Goal: Task Accomplishment & Management: Complete application form

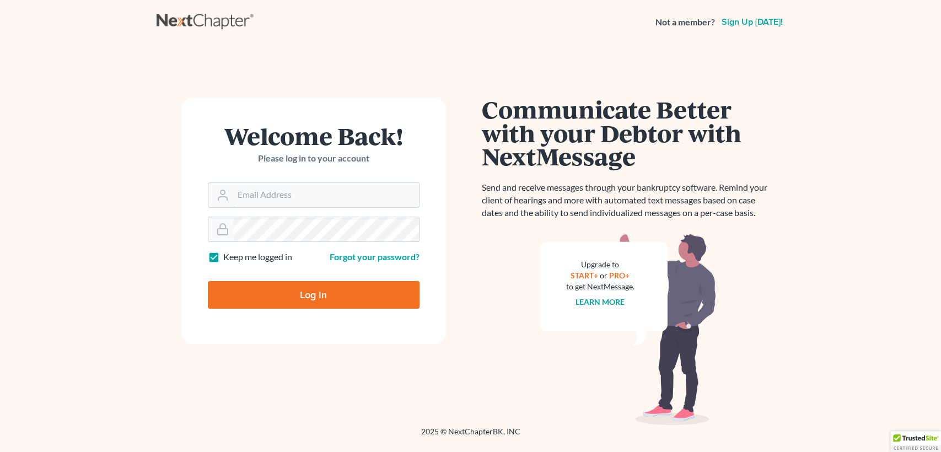
type input "pkuzmickas@lawlh.com"
click at [325, 287] on input "Log In" at bounding box center [314, 295] width 212 height 28
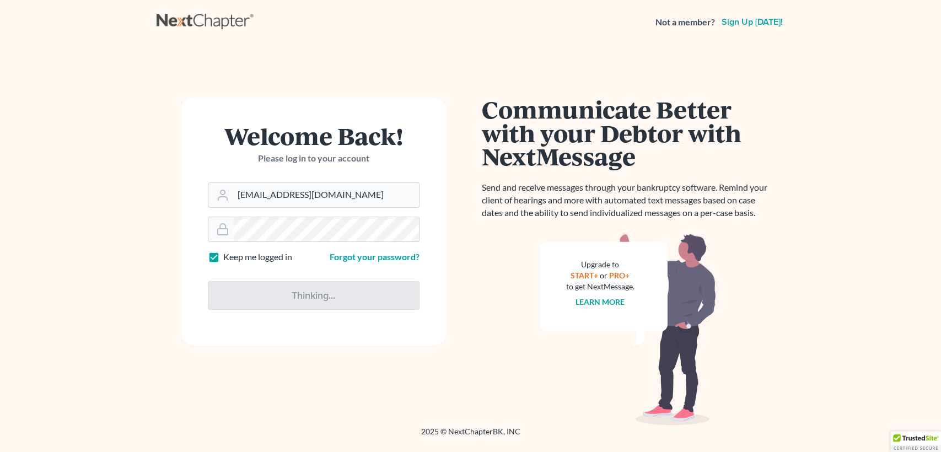
type input "Thinking..."
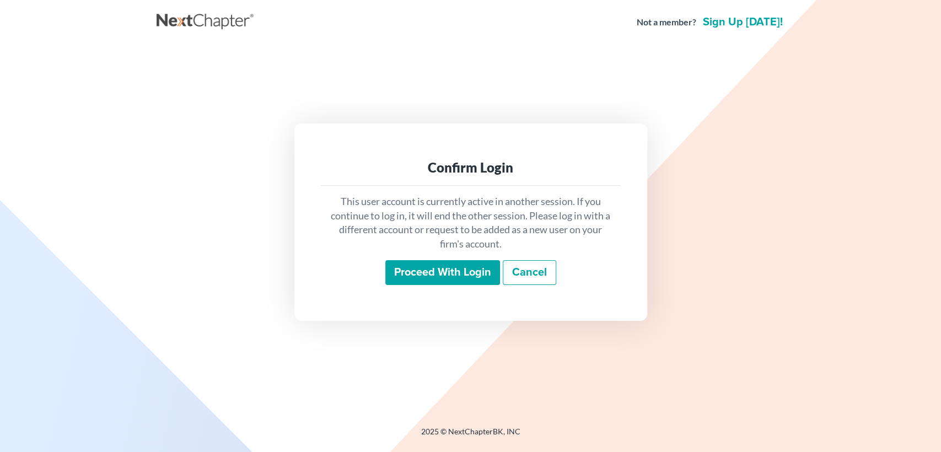
click at [445, 283] on input "Proceed with login" at bounding box center [442, 272] width 115 height 25
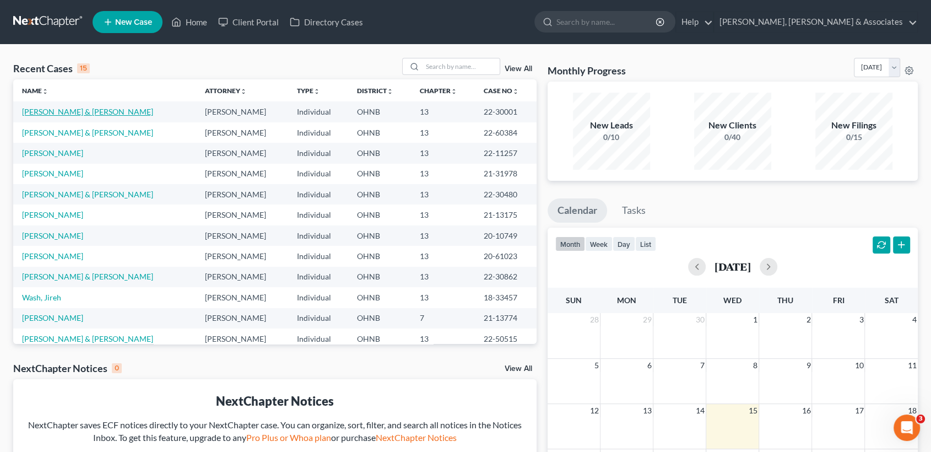
click at [59, 113] on link "[PERSON_NAME] & [PERSON_NAME]" at bounding box center [87, 111] width 131 height 9
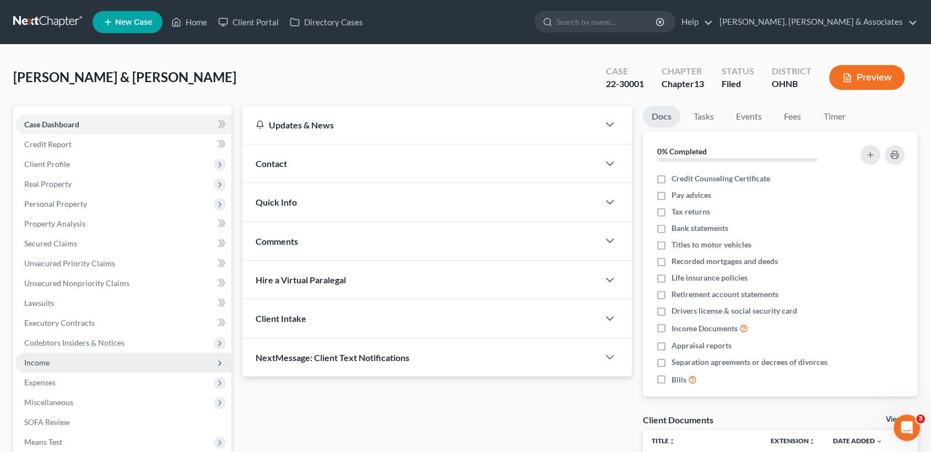
click at [56, 362] on span "Income" at bounding box center [123, 363] width 216 height 20
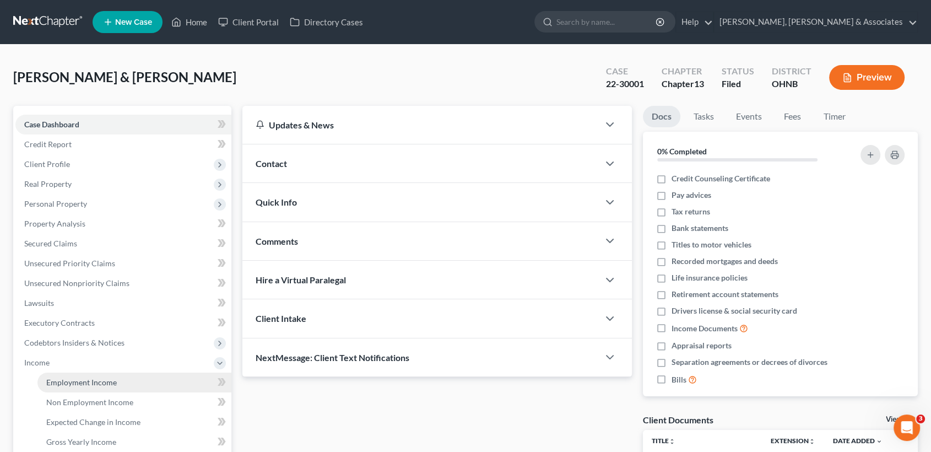
click at [91, 379] on span "Employment Income" at bounding box center [81, 382] width 71 height 9
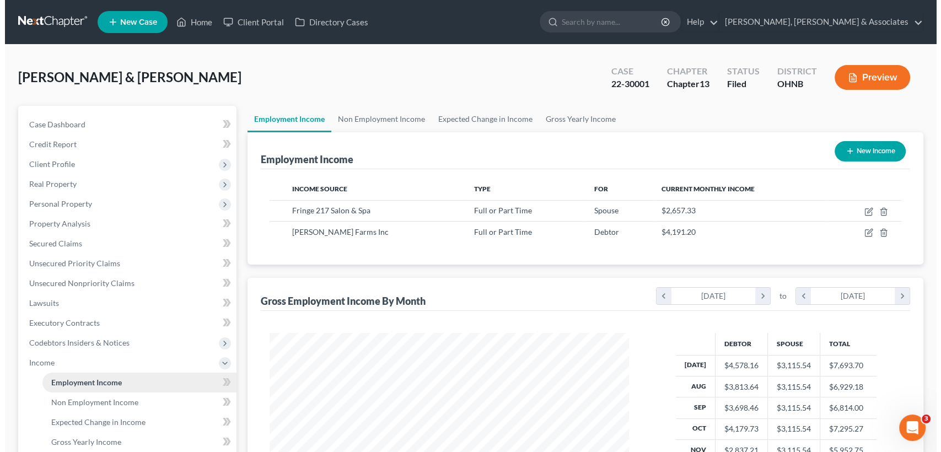
scroll to position [197, 381]
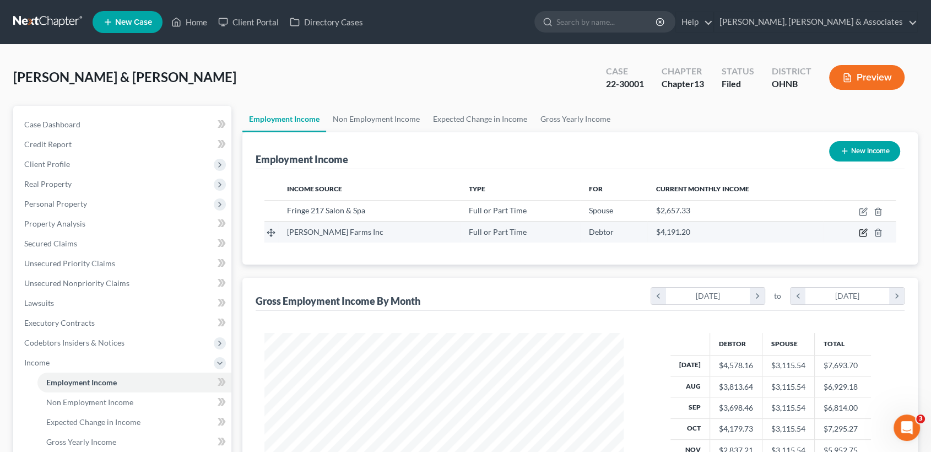
click at [860, 234] on icon "button" at bounding box center [863, 232] width 9 height 9
select select "0"
select select "36"
select select "3"
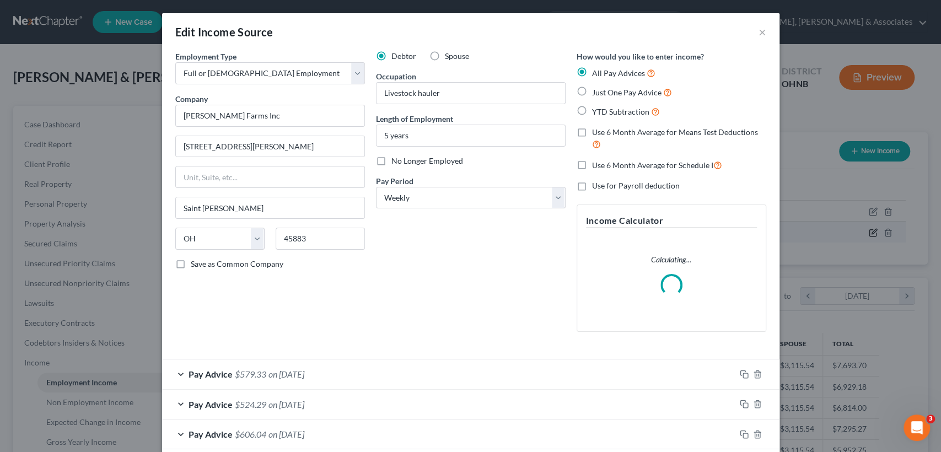
scroll to position [197, 385]
drag, startPoint x: 260, startPoint y: 118, endPoint x: 72, endPoint y: 119, distance: 187.9
click at [72, 119] on div "Edit Income Source × Employment Type * Select Full or [DEMOGRAPHIC_DATA] Employ…" at bounding box center [470, 226] width 941 height 452
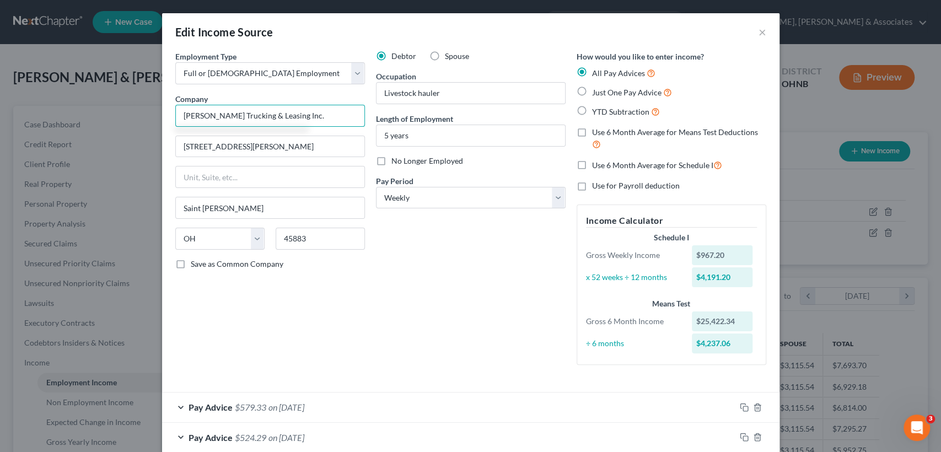
type input "[PERSON_NAME] Trucking & Leasing Inc."
type input "[STREET_ADDRESS]"
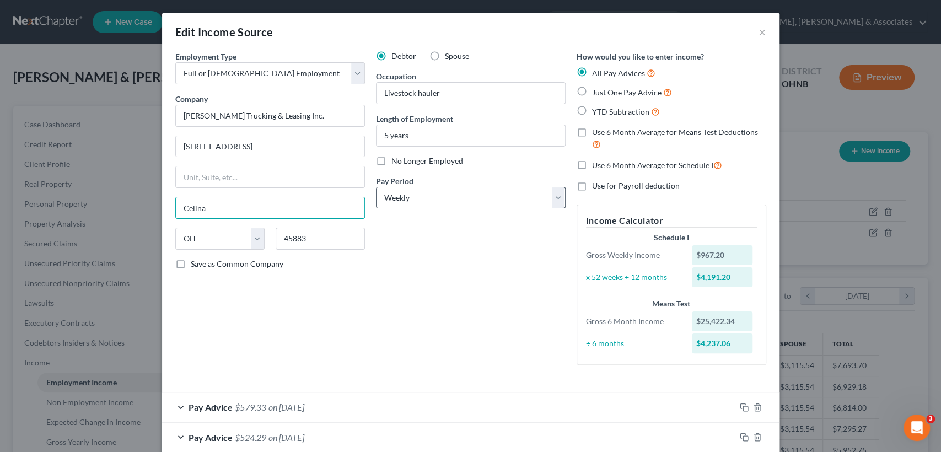
type input "Celina"
drag, startPoint x: 429, startPoint y: 137, endPoint x: 355, endPoint y: 142, distance: 74.5
click at [355, 142] on div "Employment Type * Select Full or [DEMOGRAPHIC_DATA] Employment Self Employment …" at bounding box center [471, 217] width 602 height 332
click at [317, 243] on input "45883" at bounding box center [320, 239] width 89 height 22
type input "45822"
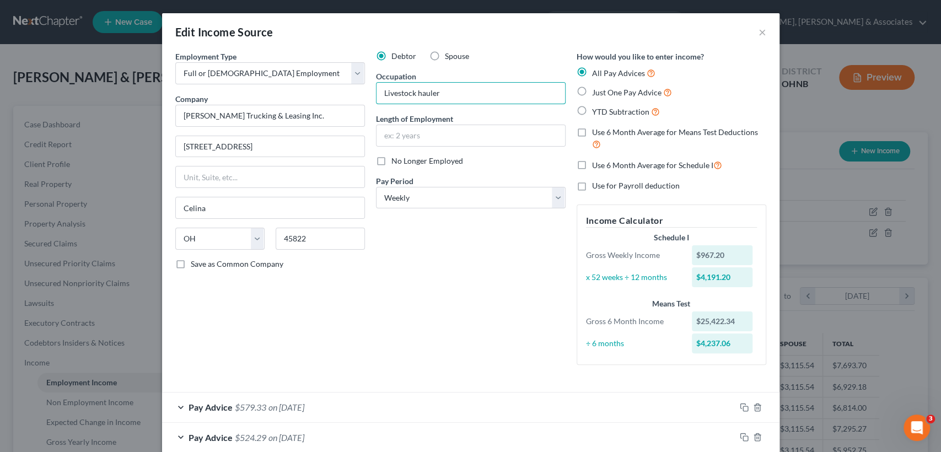
drag, startPoint x: 455, startPoint y: 99, endPoint x: 319, endPoint y: 94, distance: 136.2
click at [319, 94] on div "Employment Type * Select Full or [DEMOGRAPHIC_DATA] Employment Self Employment …" at bounding box center [471, 217] width 602 height 332
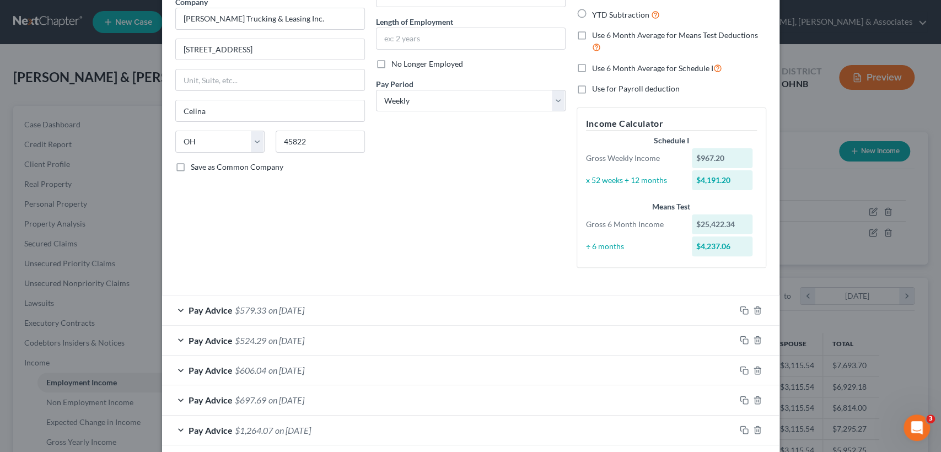
scroll to position [0, 0]
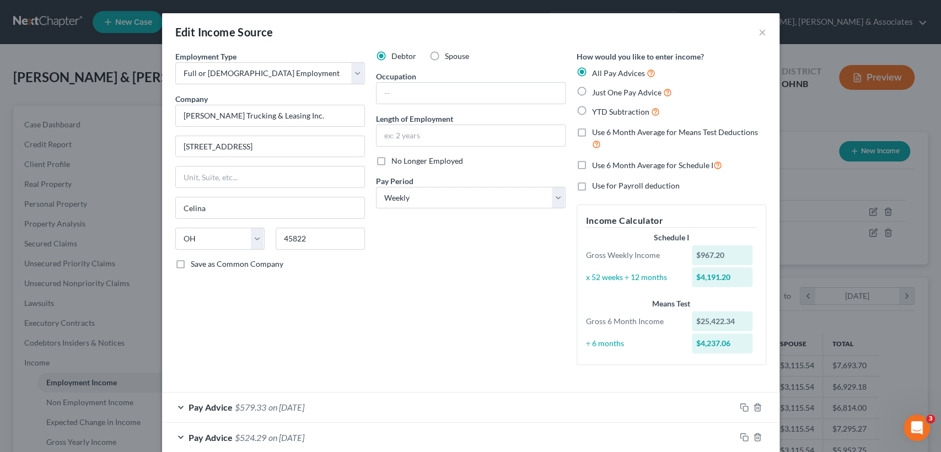
click at [607, 94] on span "Just One Pay Advice" at bounding box center [626, 92] width 69 height 9
click at [604, 93] on input "Just One Pay Advice" at bounding box center [599, 89] width 7 height 7
radio input "true"
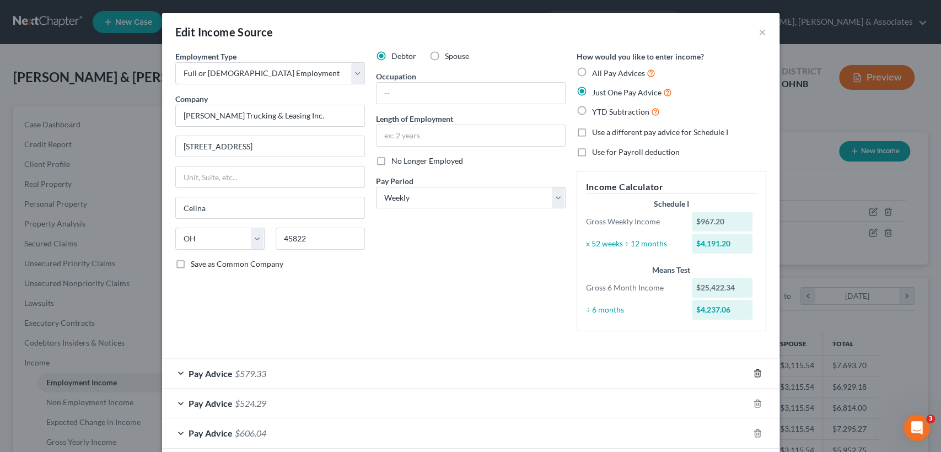
click at [753, 371] on icon "button" at bounding box center [757, 373] width 9 height 9
click at [753, 374] on icon "button" at bounding box center [757, 373] width 9 height 9
click at [753, 376] on icon "button" at bounding box center [757, 373] width 9 height 9
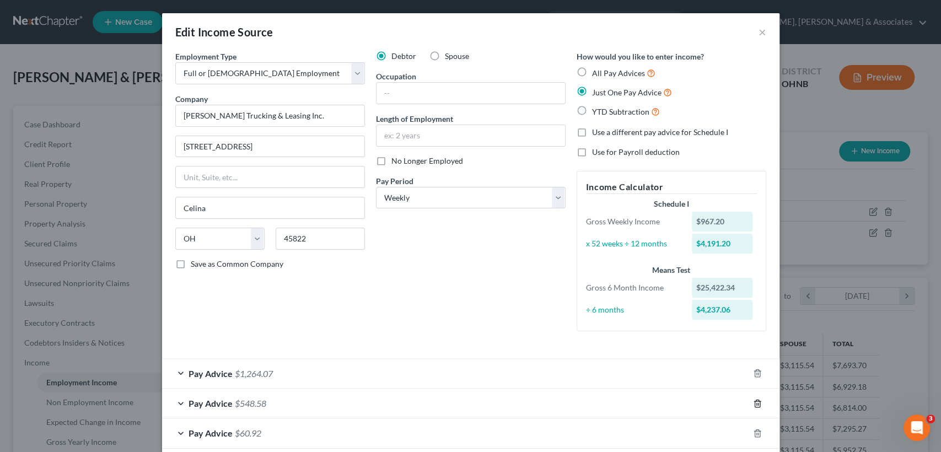
click at [753, 399] on icon "button" at bounding box center [757, 403] width 9 height 9
click at [753, 376] on icon "button" at bounding box center [757, 373] width 9 height 9
click at [753, 399] on icon "button" at bounding box center [757, 403] width 9 height 9
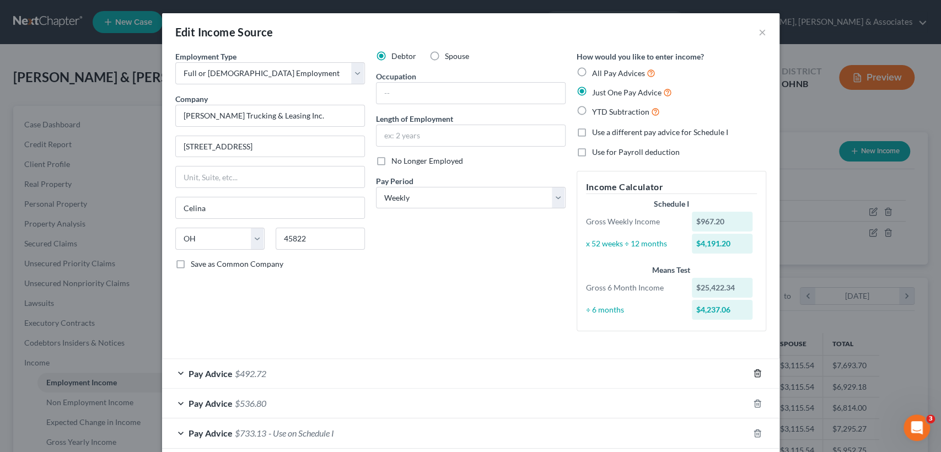
click at [753, 376] on icon "button" at bounding box center [757, 373] width 9 height 9
click at [753, 399] on icon "button" at bounding box center [757, 403] width 9 height 9
click at [753, 376] on icon "button" at bounding box center [757, 373] width 9 height 9
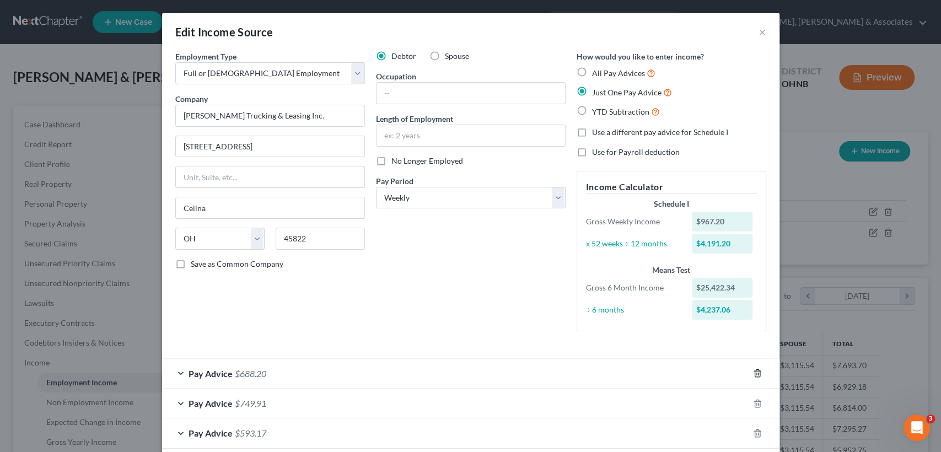
click at [753, 376] on icon "button" at bounding box center [757, 373] width 9 height 9
click at [753, 399] on icon "button" at bounding box center [757, 403] width 9 height 9
click at [753, 376] on icon "button" at bounding box center [757, 373] width 9 height 9
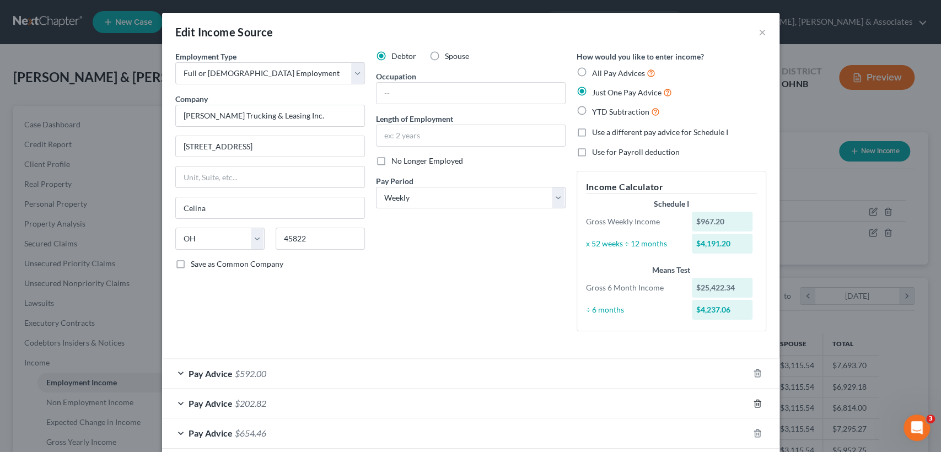
click at [753, 399] on icon "button" at bounding box center [757, 403] width 9 height 9
click at [753, 376] on icon "button" at bounding box center [757, 373] width 9 height 9
click at [753, 399] on icon "button" at bounding box center [757, 403] width 9 height 9
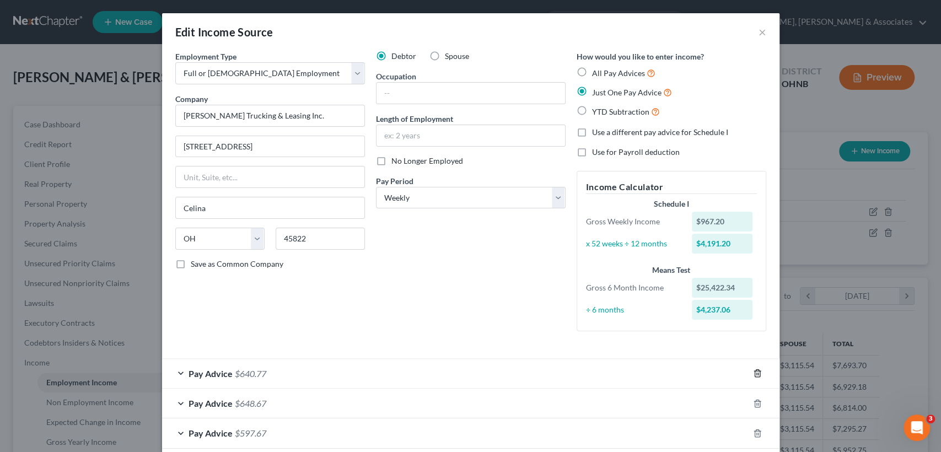
click at [753, 376] on icon "button" at bounding box center [757, 373] width 9 height 9
click at [753, 399] on icon "button" at bounding box center [757, 403] width 9 height 9
click at [753, 376] on icon "button" at bounding box center [757, 373] width 9 height 9
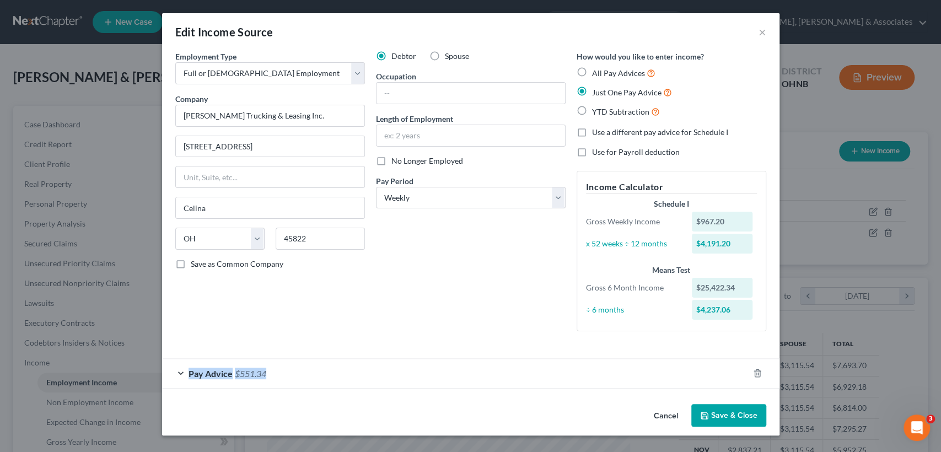
click at [751, 376] on div at bounding box center [763, 373] width 31 height 18
click at [756, 374] on line "button" at bounding box center [756, 374] width 0 height 2
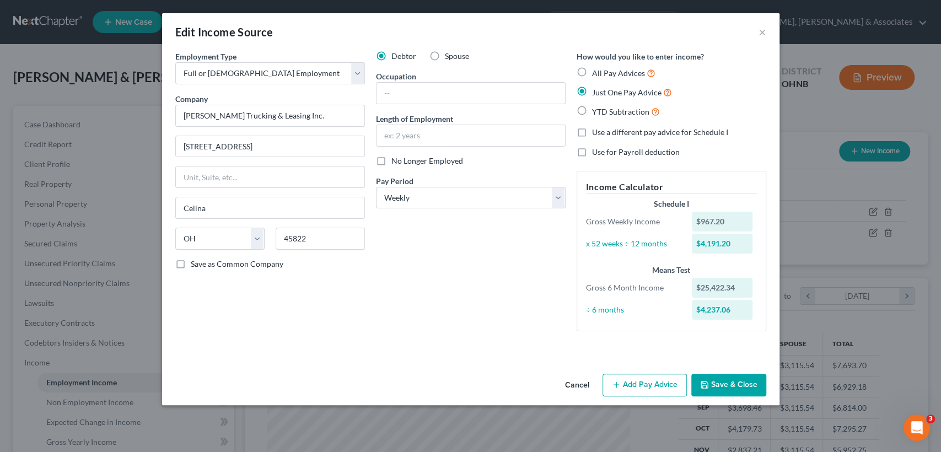
click at [655, 381] on button "Add Pay Advice" at bounding box center [644, 385] width 84 height 23
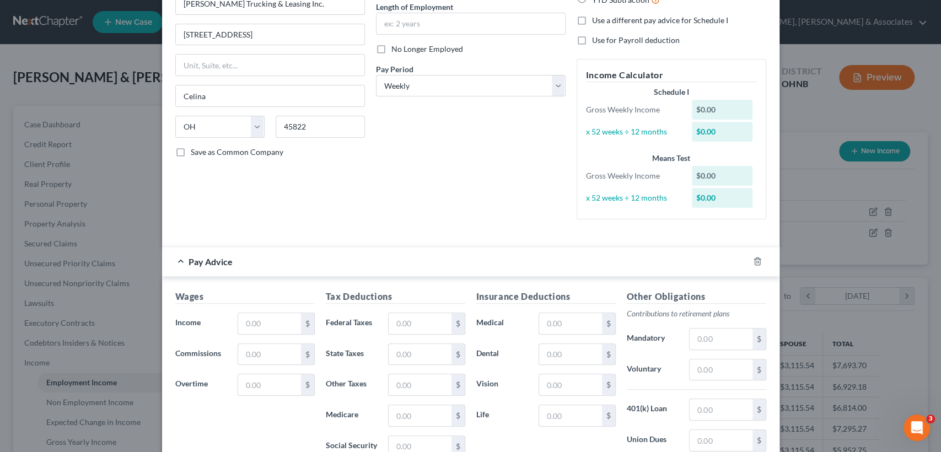
scroll to position [124, 0]
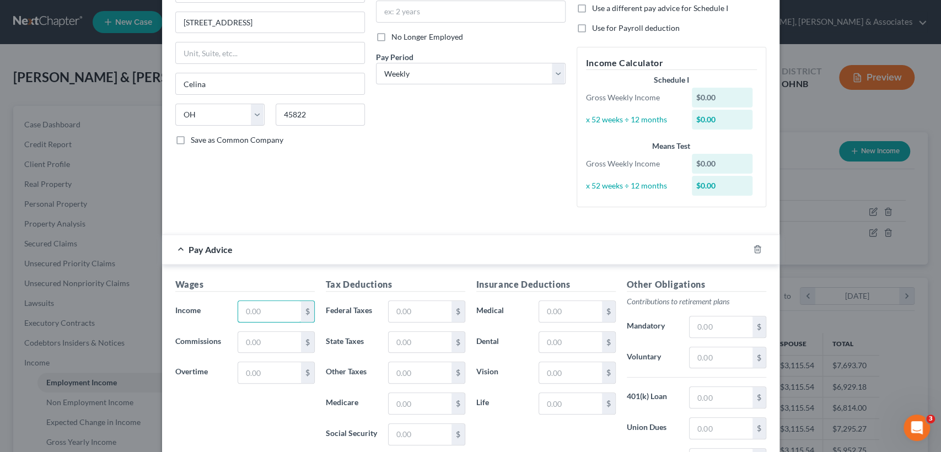
drag, startPoint x: 276, startPoint y: 310, endPoint x: 181, endPoint y: 308, distance: 94.8
click at [181, 308] on div "Income * $" at bounding box center [245, 311] width 150 height 22
type input "1,116.28"
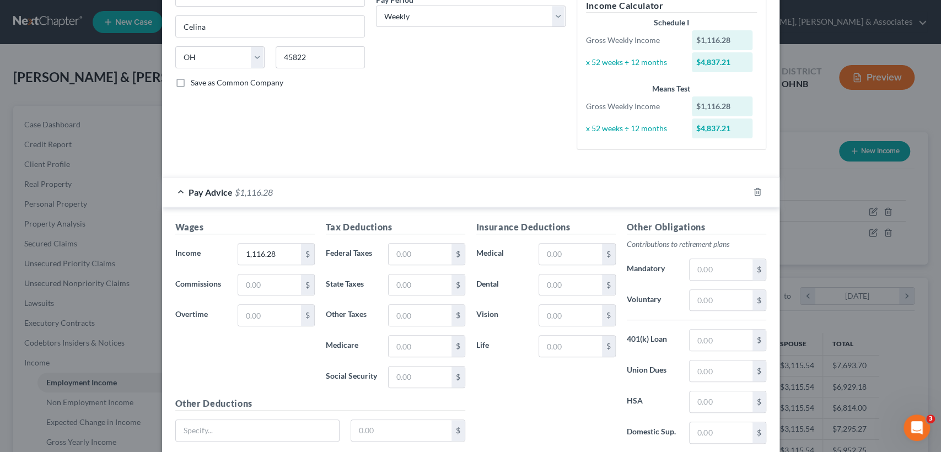
scroll to position [190, 0]
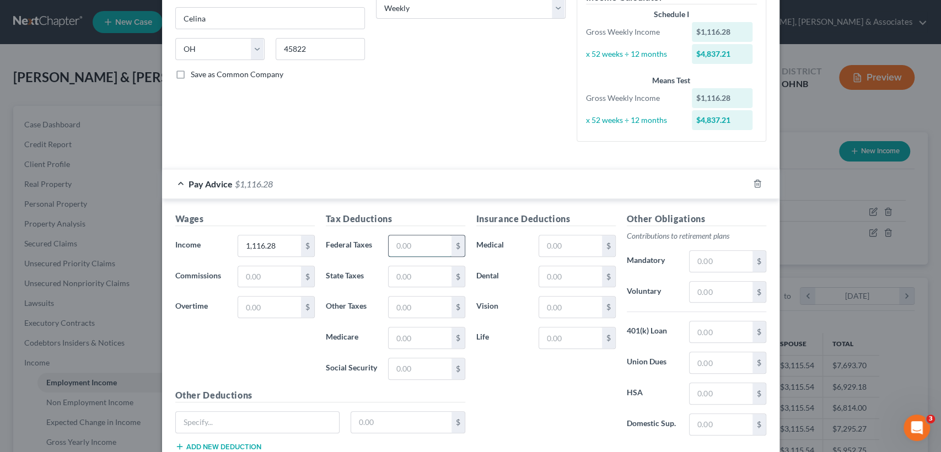
click at [418, 244] on input "text" at bounding box center [420, 245] width 62 height 21
click at [395, 325] on div "Tax Deductions Federal Taxes $ State Taxes $ Other Taxes $ Medicare $ Social Se…" at bounding box center [395, 300] width 150 height 176
drag, startPoint x: 419, startPoint y: 334, endPoint x: 357, endPoint y: 339, distance: 61.9
click at [357, 339] on div "Medicare $" at bounding box center [395, 338] width 150 height 22
click at [389, 367] on input "text" at bounding box center [420, 368] width 62 height 21
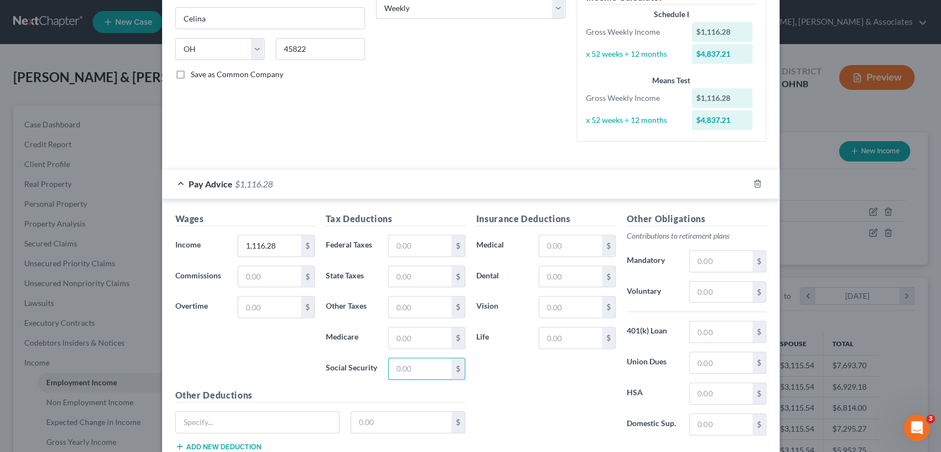
drag, startPoint x: 408, startPoint y: 369, endPoint x: 374, endPoint y: 369, distance: 34.2
click at [374, 369] on div "Social Security $" at bounding box center [395, 369] width 150 height 22
type input "9"
type input "6"
type input "69.20"
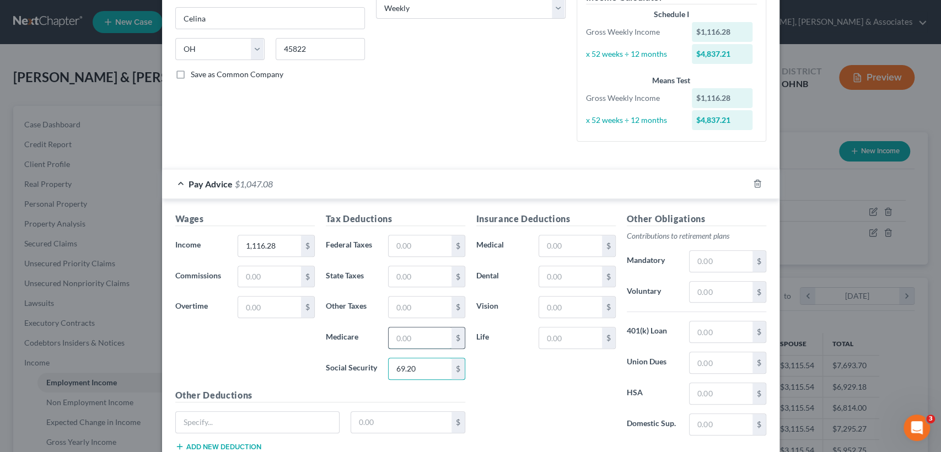
click at [425, 342] on input "text" at bounding box center [420, 337] width 62 height 21
type input "16.19"
click at [419, 245] on input "text" at bounding box center [420, 245] width 62 height 21
type input "125"
click at [414, 270] on input "text" at bounding box center [420, 276] width 62 height 21
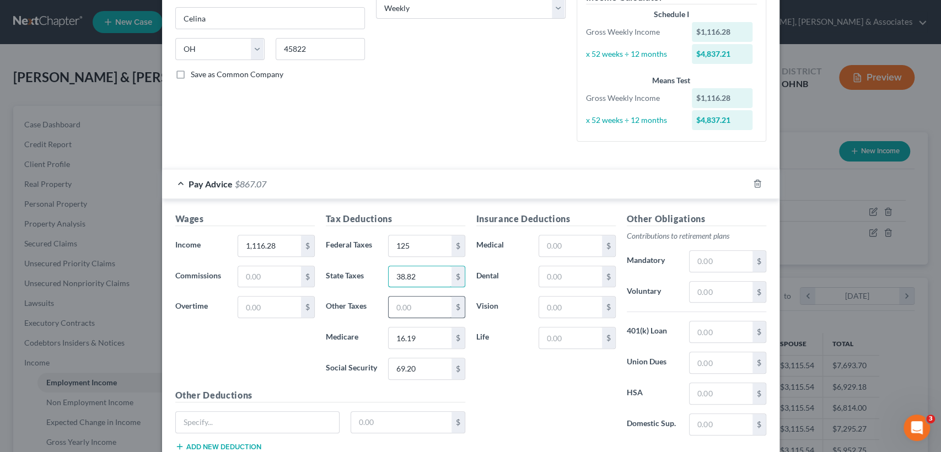
type input "38.82"
click at [420, 305] on input "text" at bounding box center [420, 307] width 62 height 21
type input "1.50"
click at [578, 247] on input "text" at bounding box center [570, 245] width 62 height 21
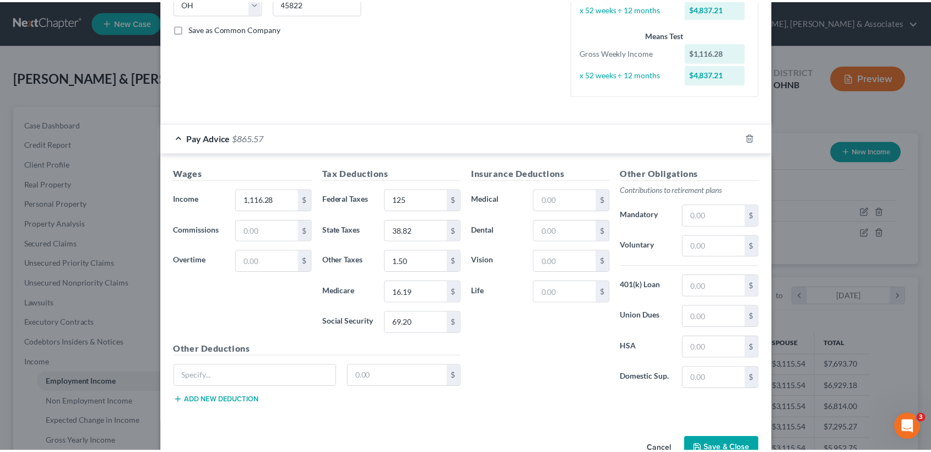
scroll to position [265, 0]
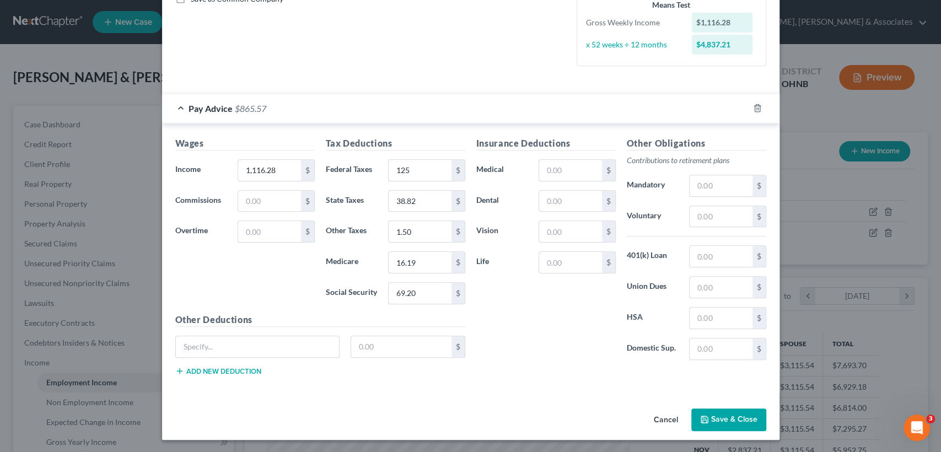
click at [721, 413] on button "Save & Close" at bounding box center [728, 419] width 75 height 23
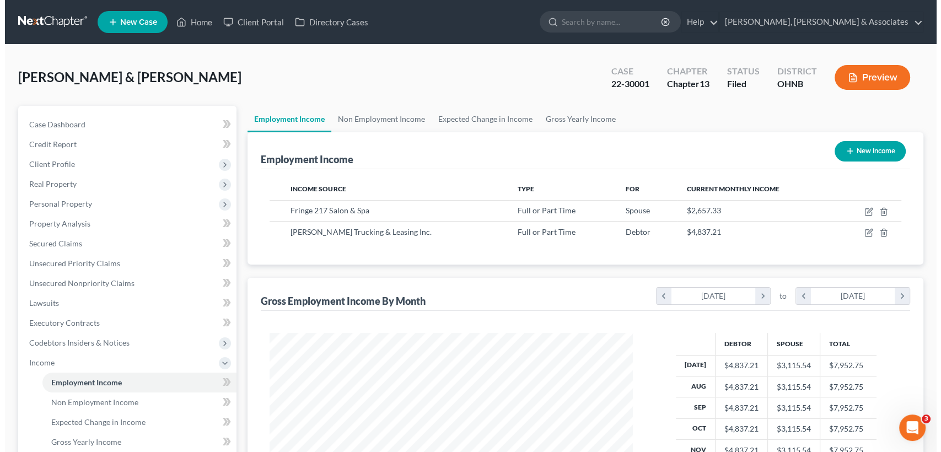
scroll to position [550945, 550760]
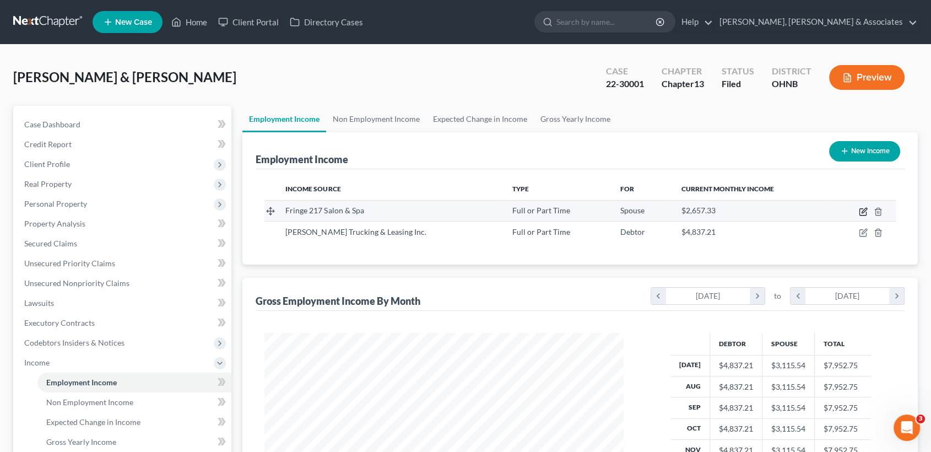
click at [860, 213] on icon "button" at bounding box center [863, 212] width 7 height 7
select select "0"
select select "36"
select select "3"
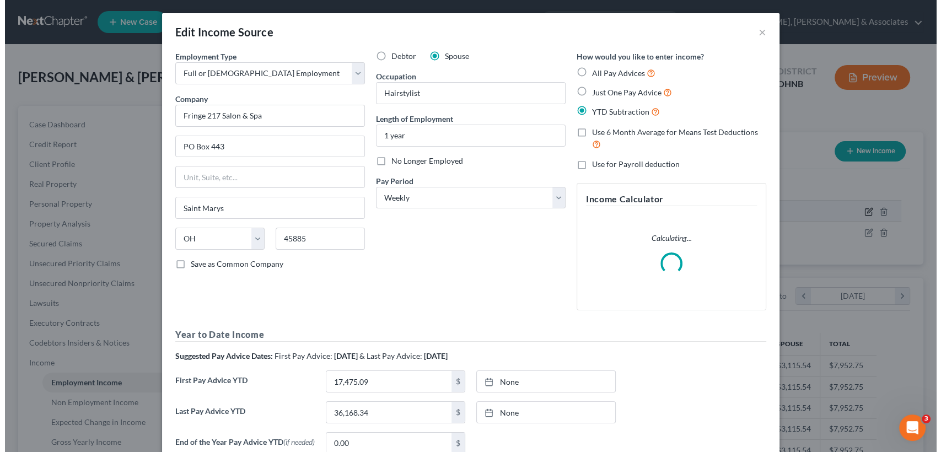
scroll to position [197, 385]
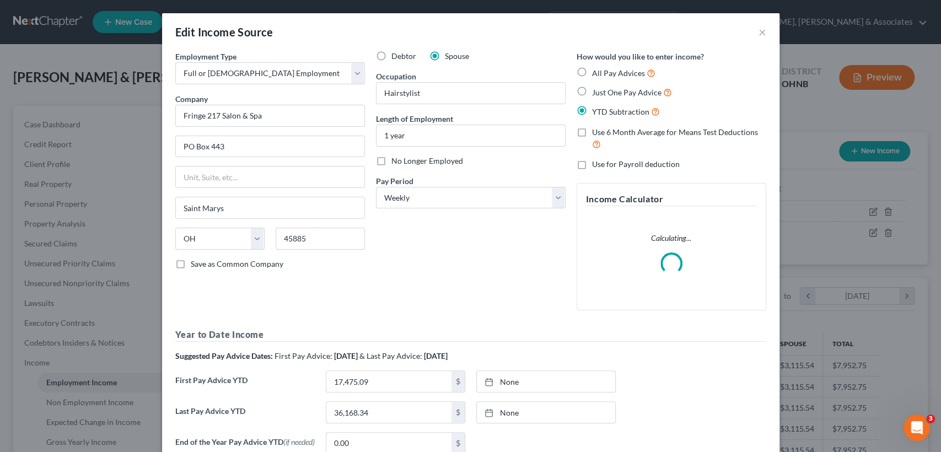
click at [592, 89] on label "Just One Pay Advice" at bounding box center [632, 92] width 80 height 13
click at [596, 89] on input "Just One Pay Advice" at bounding box center [599, 89] width 7 height 7
radio input "true"
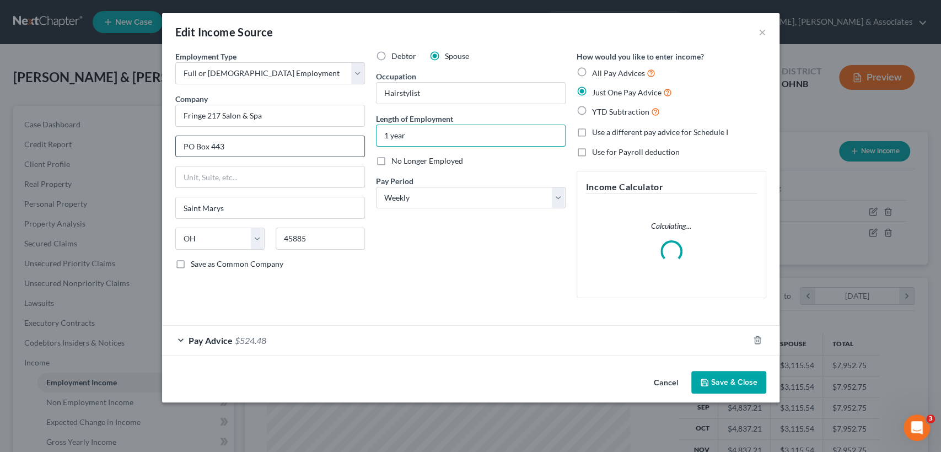
drag, startPoint x: 419, startPoint y: 138, endPoint x: 359, endPoint y: 141, distance: 60.1
click at [359, 141] on div "Employment Type * Select Full or [DEMOGRAPHIC_DATA] Employment Self Employment …" at bounding box center [471, 184] width 602 height 266
click at [755, 338] on icon "button" at bounding box center [757, 340] width 9 height 9
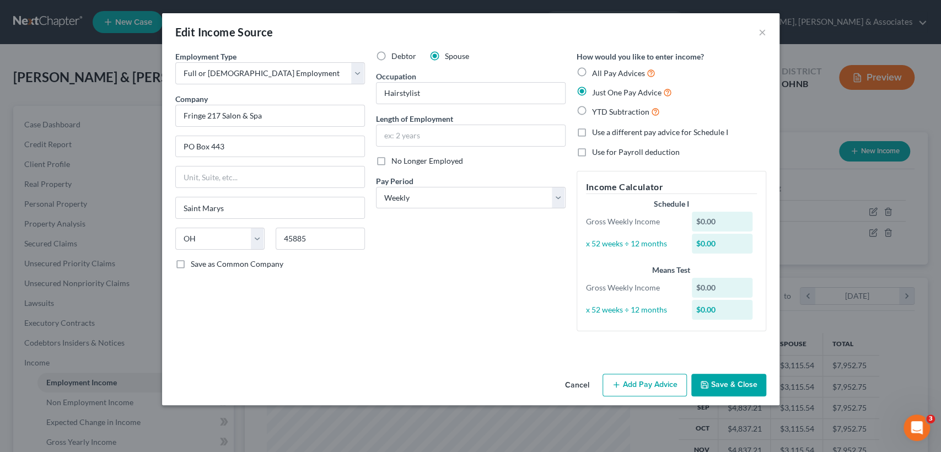
click at [640, 381] on button "Add Pay Advice" at bounding box center [644, 385] width 84 height 23
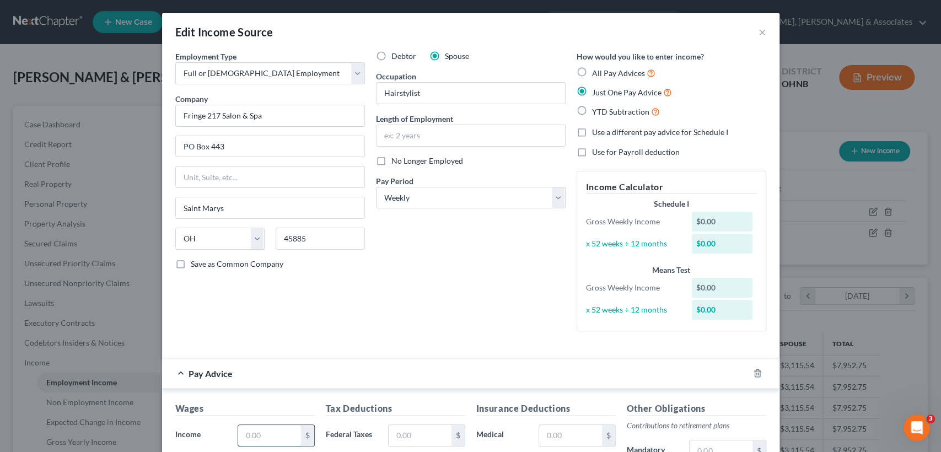
click at [270, 437] on input "text" at bounding box center [269, 435] width 62 height 21
type input "1,036.04"
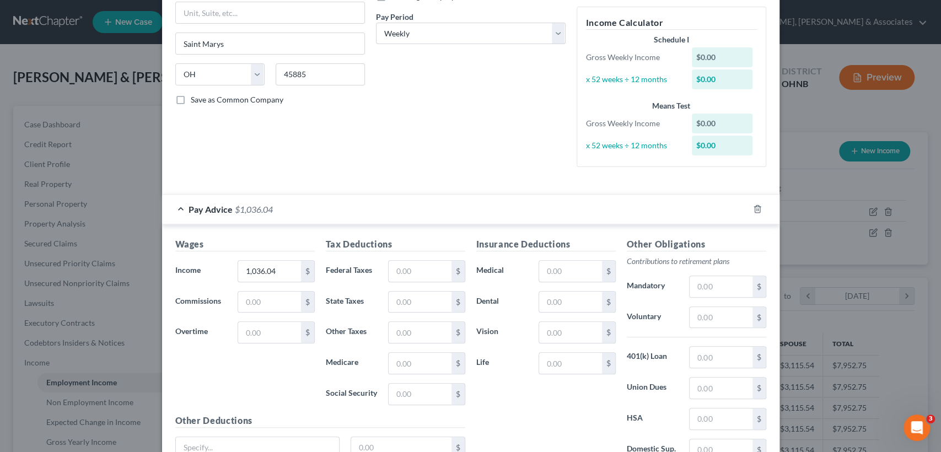
scroll to position [192, 0]
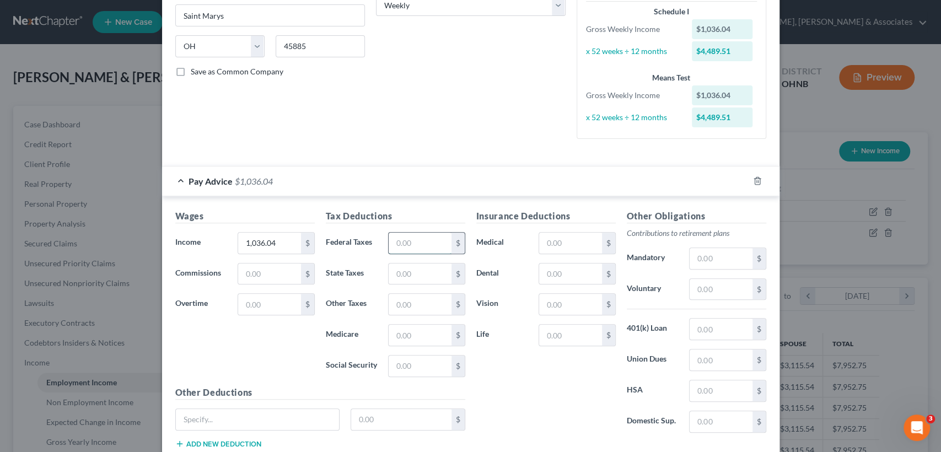
click at [410, 240] on input "text" at bounding box center [420, 243] width 62 height 21
type input "115.12"
click at [424, 369] on input "text" at bounding box center [420, 365] width 62 height 21
type input "64.24"
click at [400, 331] on input "text" at bounding box center [420, 335] width 62 height 21
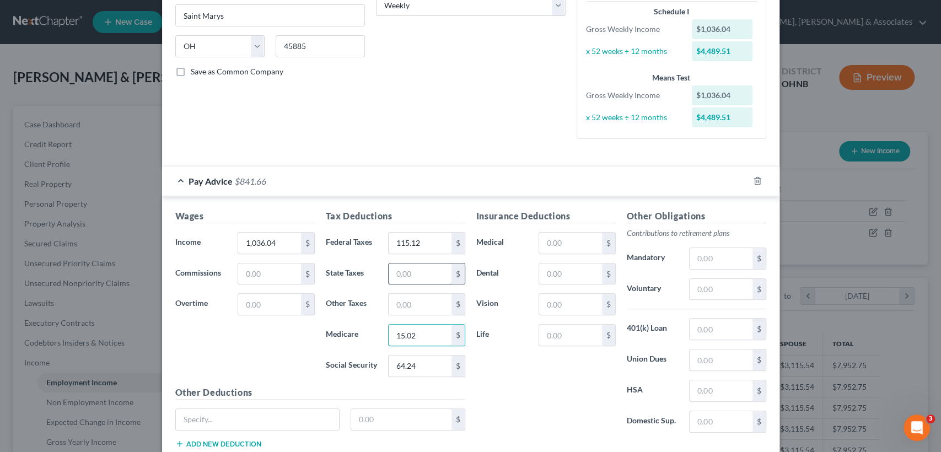
type input "15.02"
click at [434, 268] on input "text" at bounding box center [420, 273] width 62 height 21
type input "25.26"
click at [428, 305] on input "text" at bounding box center [420, 304] width 62 height 21
type input "25.90"
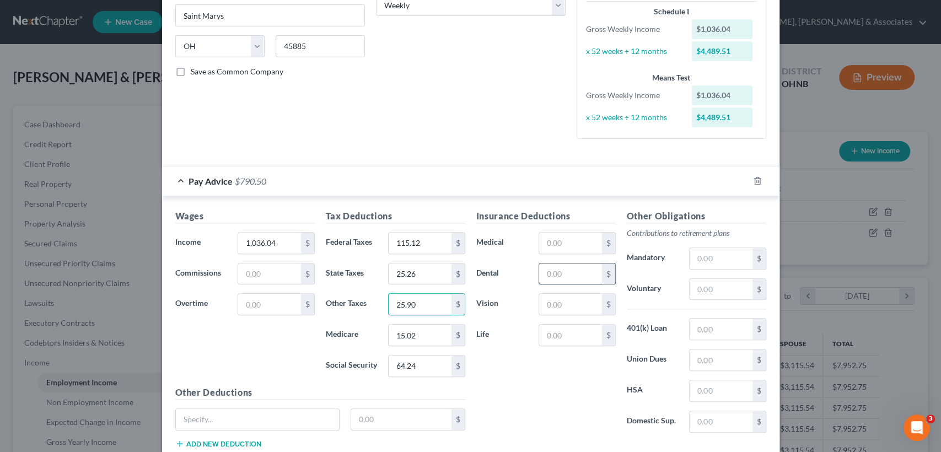
click at [553, 276] on input "text" at bounding box center [570, 273] width 62 height 21
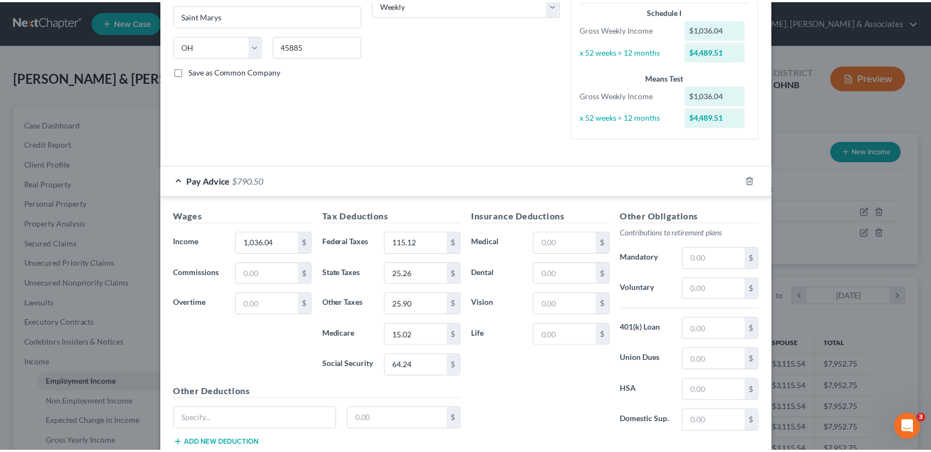
scroll to position [265, 0]
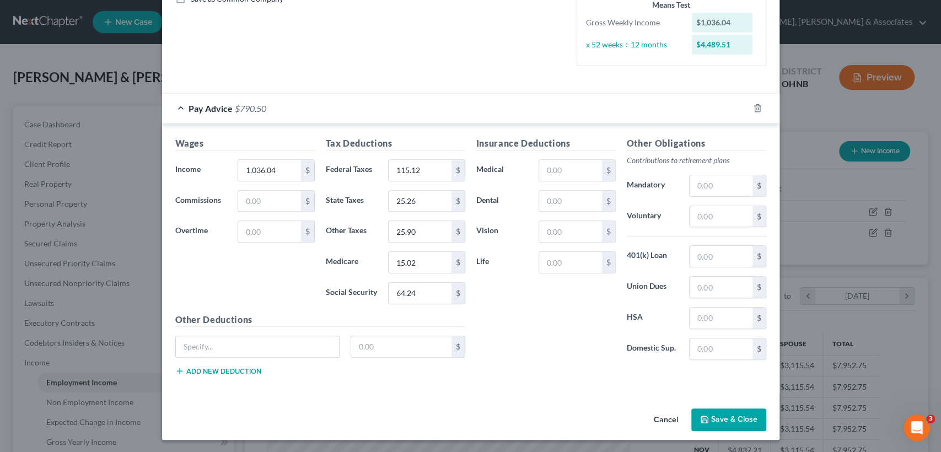
click at [734, 424] on button "Save & Close" at bounding box center [728, 419] width 75 height 23
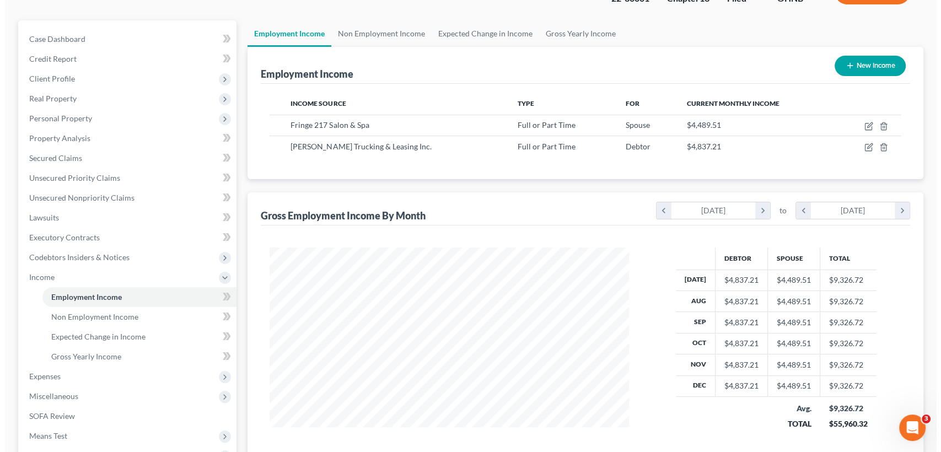
scroll to position [0, 0]
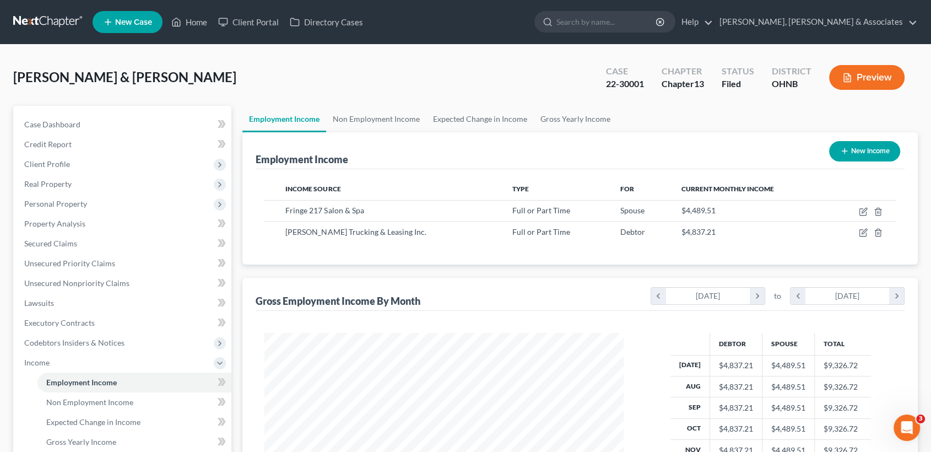
click at [877, 78] on button "Preview" at bounding box center [867, 77] width 76 height 25
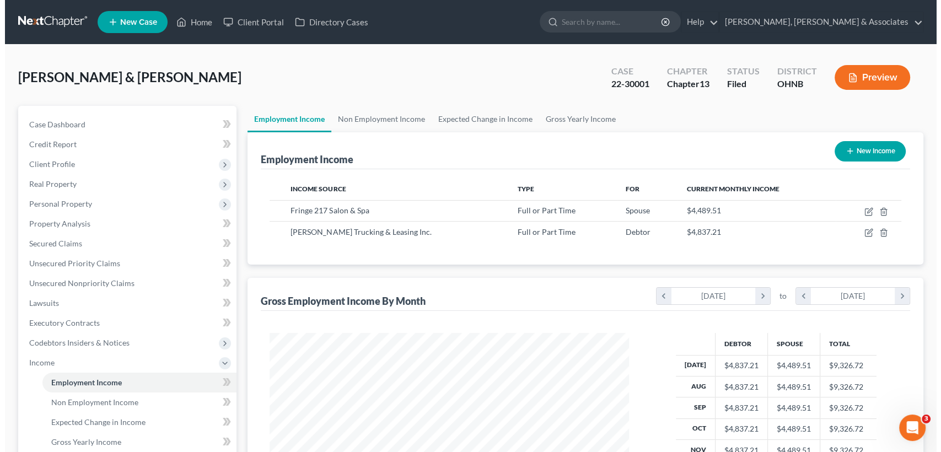
scroll to position [197, 385]
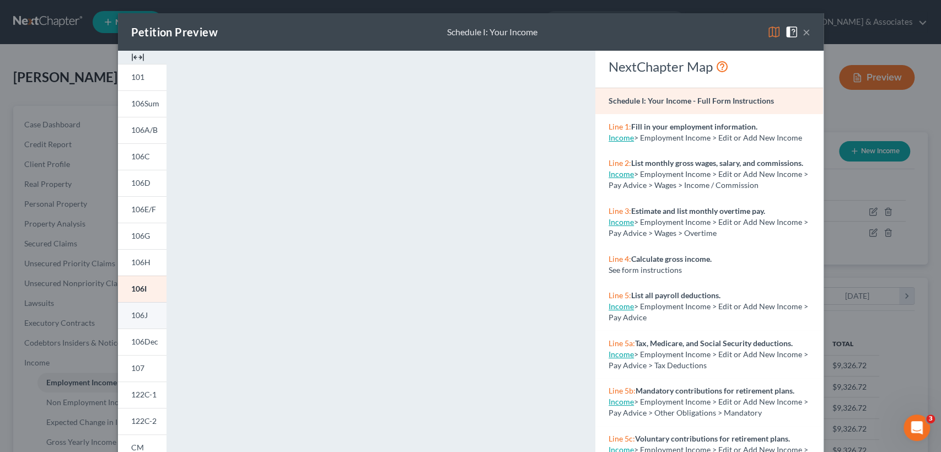
click at [137, 317] on span "106J" at bounding box center [139, 314] width 17 height 9
